Goal: Task Accomplishment & Management: Manage account settings

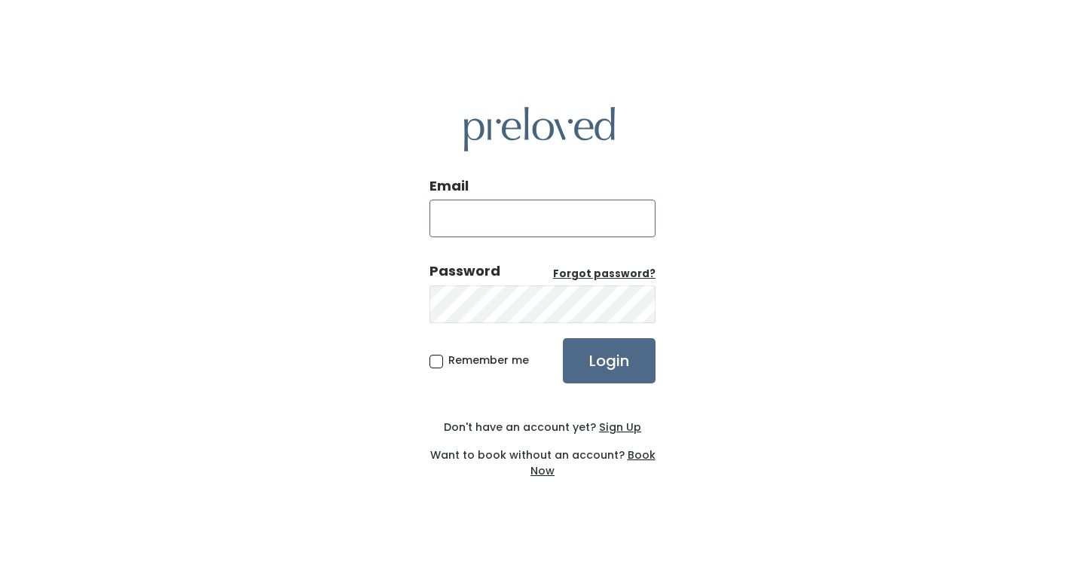
type input "aubriana.larsen@gmail.com"
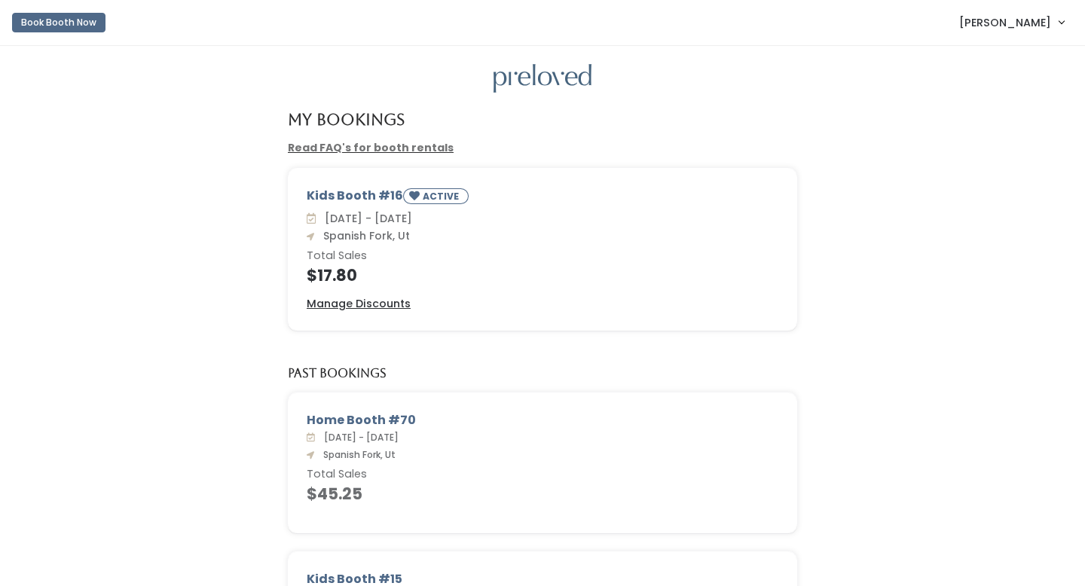
click at [998, 20] on span "[PERSON_NAME]" at bounding box center [1005, 22] width 92 height 17
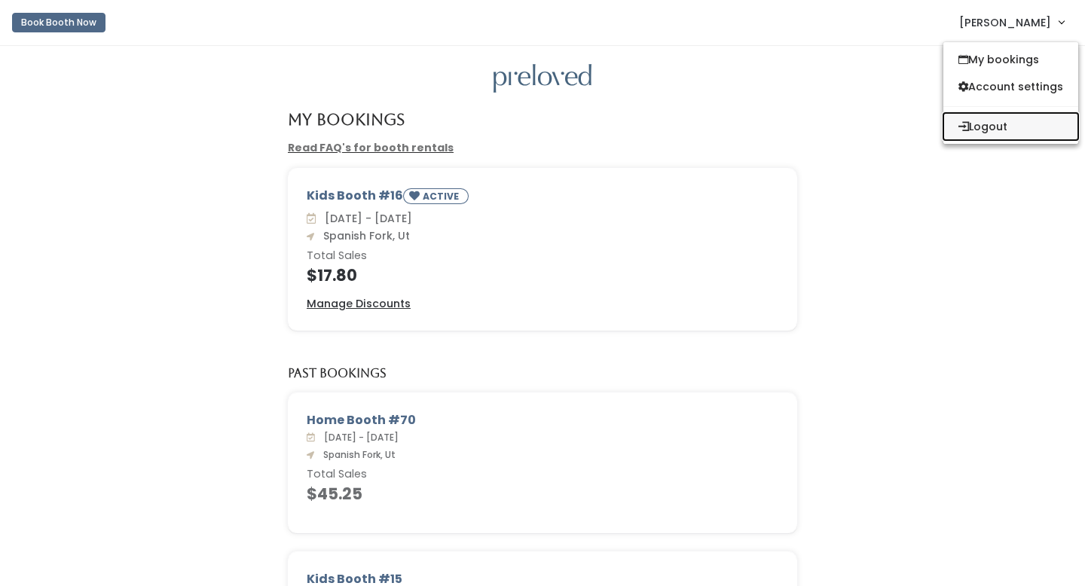
click at [971, 126] on button "Logout" at bounding box center [1010, 126] width 135 height 27
